Goal: Use online tool/utility: Utilize a website feature to perform a specific function

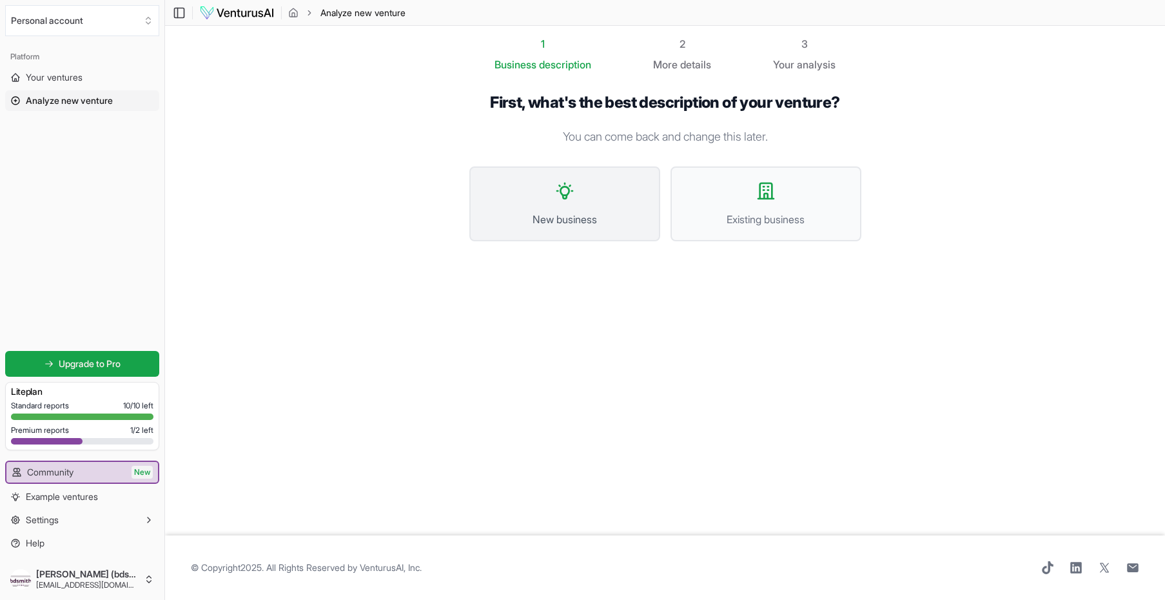
click at [583, 216] on span "New business" at bounding box center [565, 218] width 162 height 15
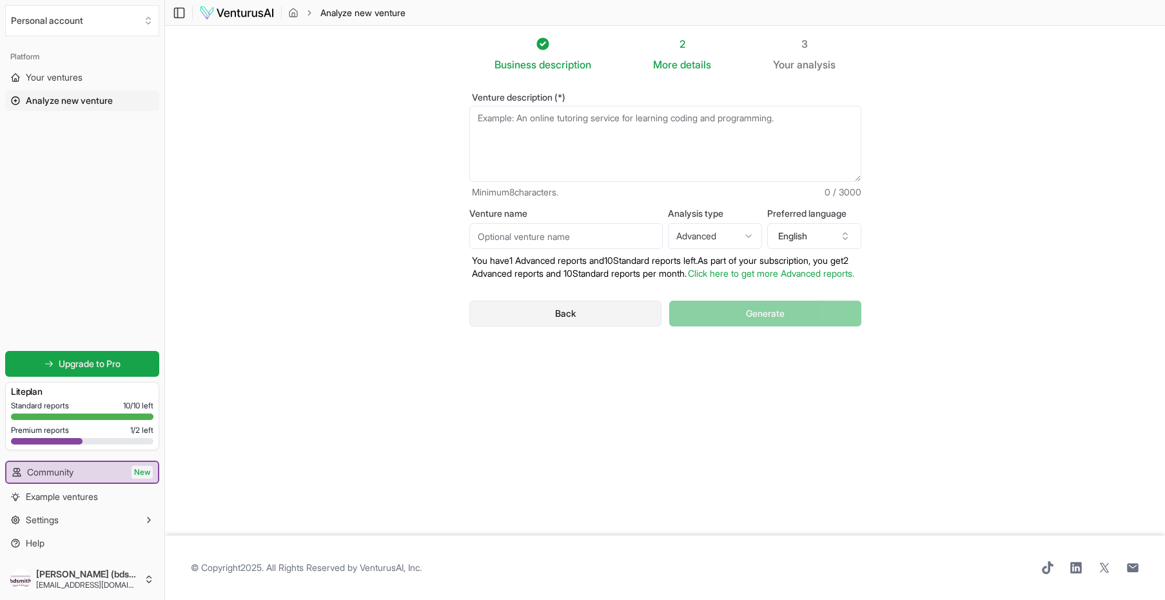
click at [570, 324] on button "Back" at bounding box center [565, 313] width 193 height 26
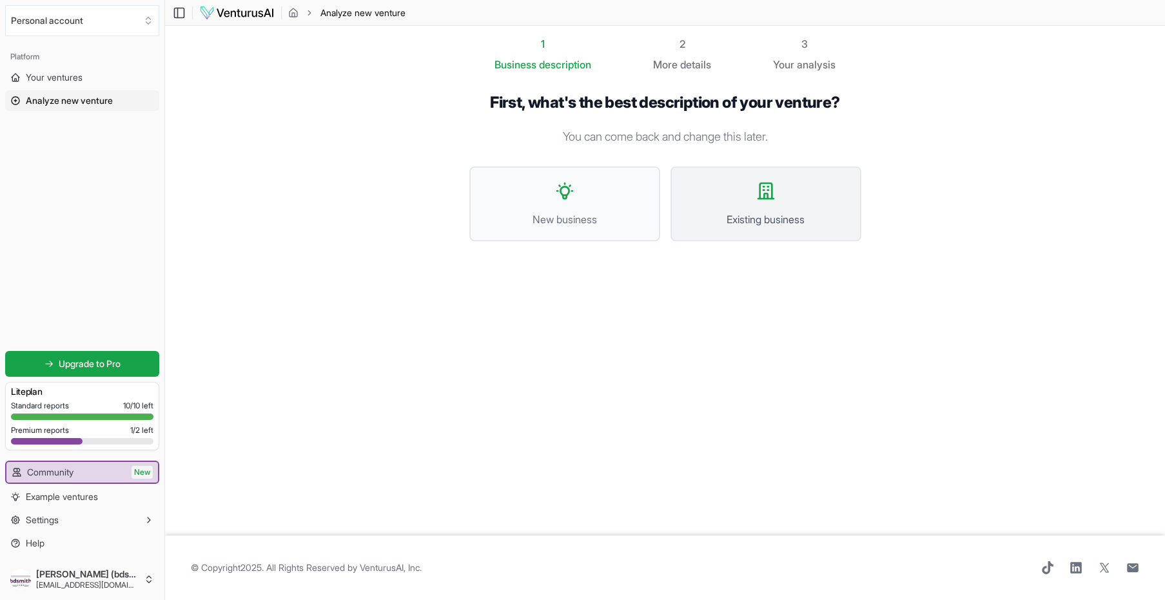
click at [749, 217] on span "Existing business" at bounding box center [766, 218] width 162 height 15
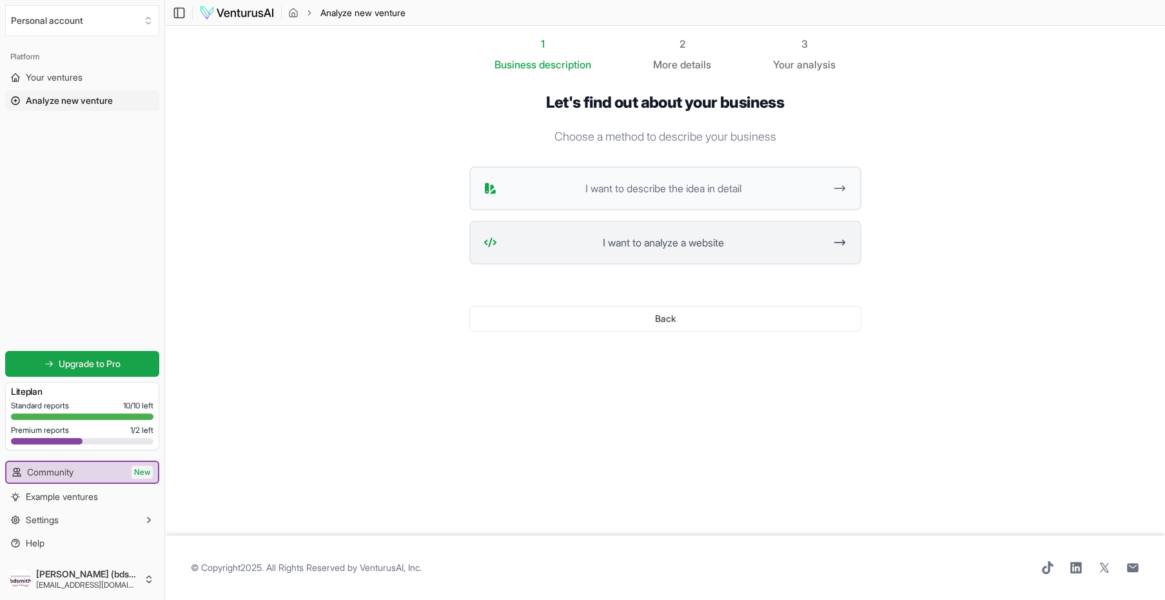
click at [700, 246] on span "I want to analyze a website" at bounding box center [663, 242] width 323 height 15
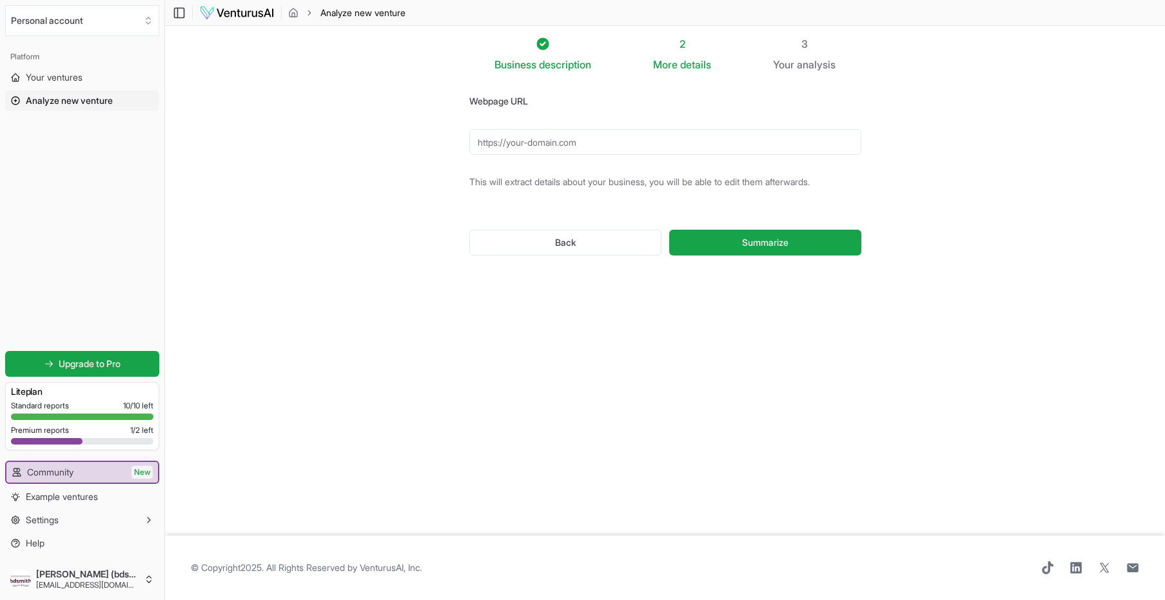
click at [544, 139] on input "Webpage URL" at bounding box center [665, 142] width 392 height 26
paste input "https://codentalai.com/"
type input "https://codentalai.com/"
click at [731, 240] on button "Summarize" at bounding box center [764, 243] width 191 height 26
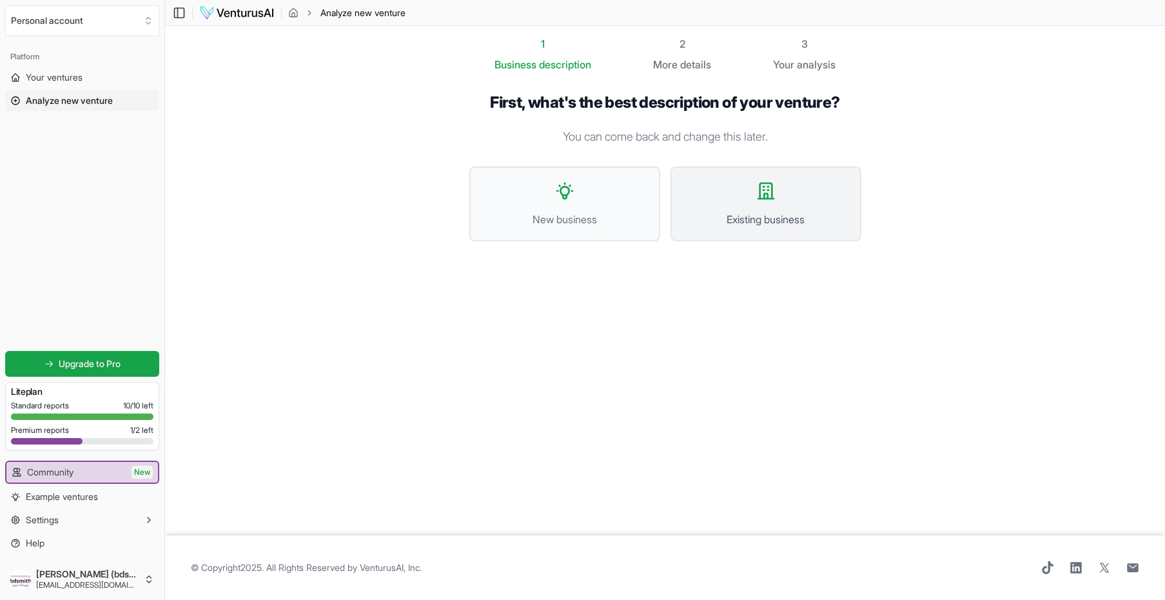
click at [761, 208] on button "Existing business" at bounding box center [766, 203] width 191 height 75
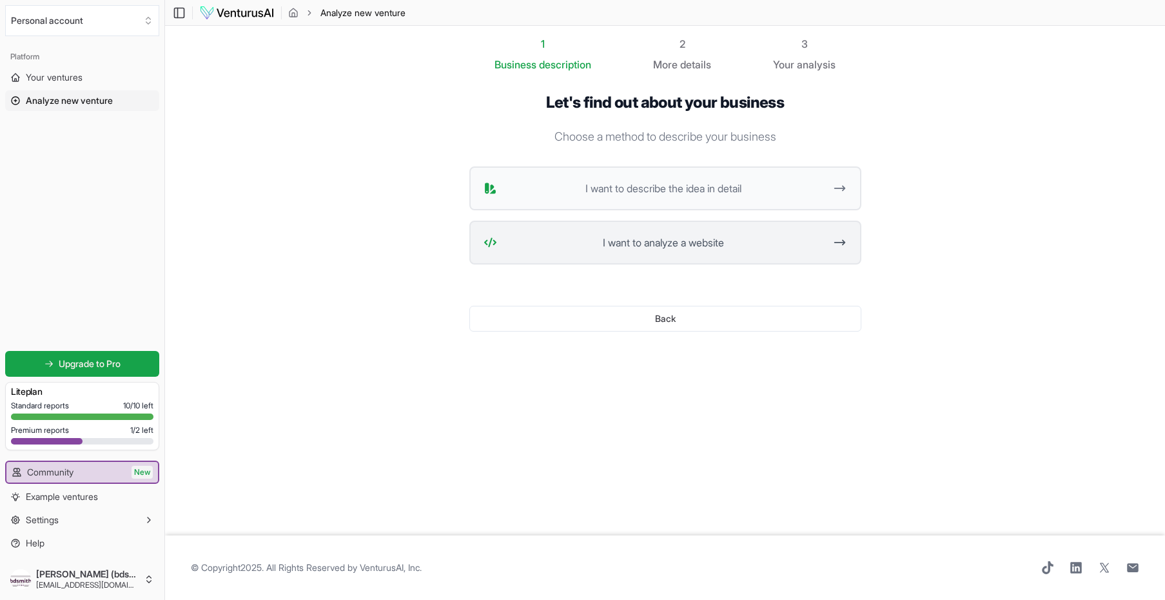
click at [847, 238] on icon at bounding box center [840, 242] width 14 height 15
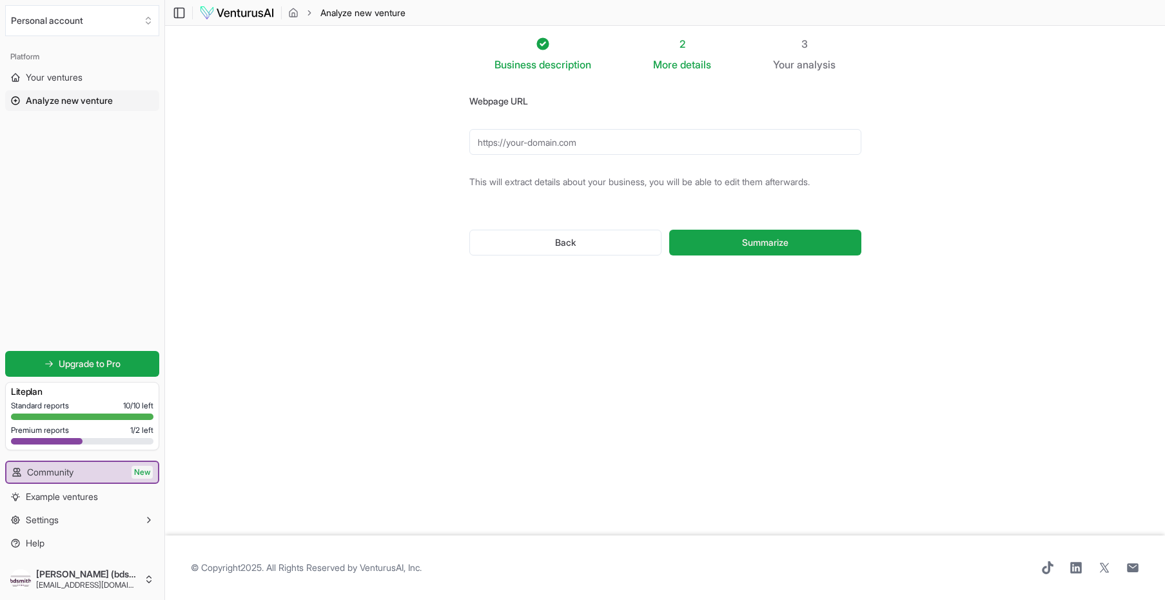
click at [536, 144] on input "Webpage URL" at bounding box center [665, 142] width 392 height 26
click at [514, 143] on input "Webpage URL" at bounding box center [665, 142] width 392 height 26
paste input "https://codentalai.com/"
type input "https://codentalai.com/"
click at [775, 241] on span "Summarize" at bounding box center [765, 242] width 46 height 13
